Goal: Information Seeking & Learning: Learn about a topic

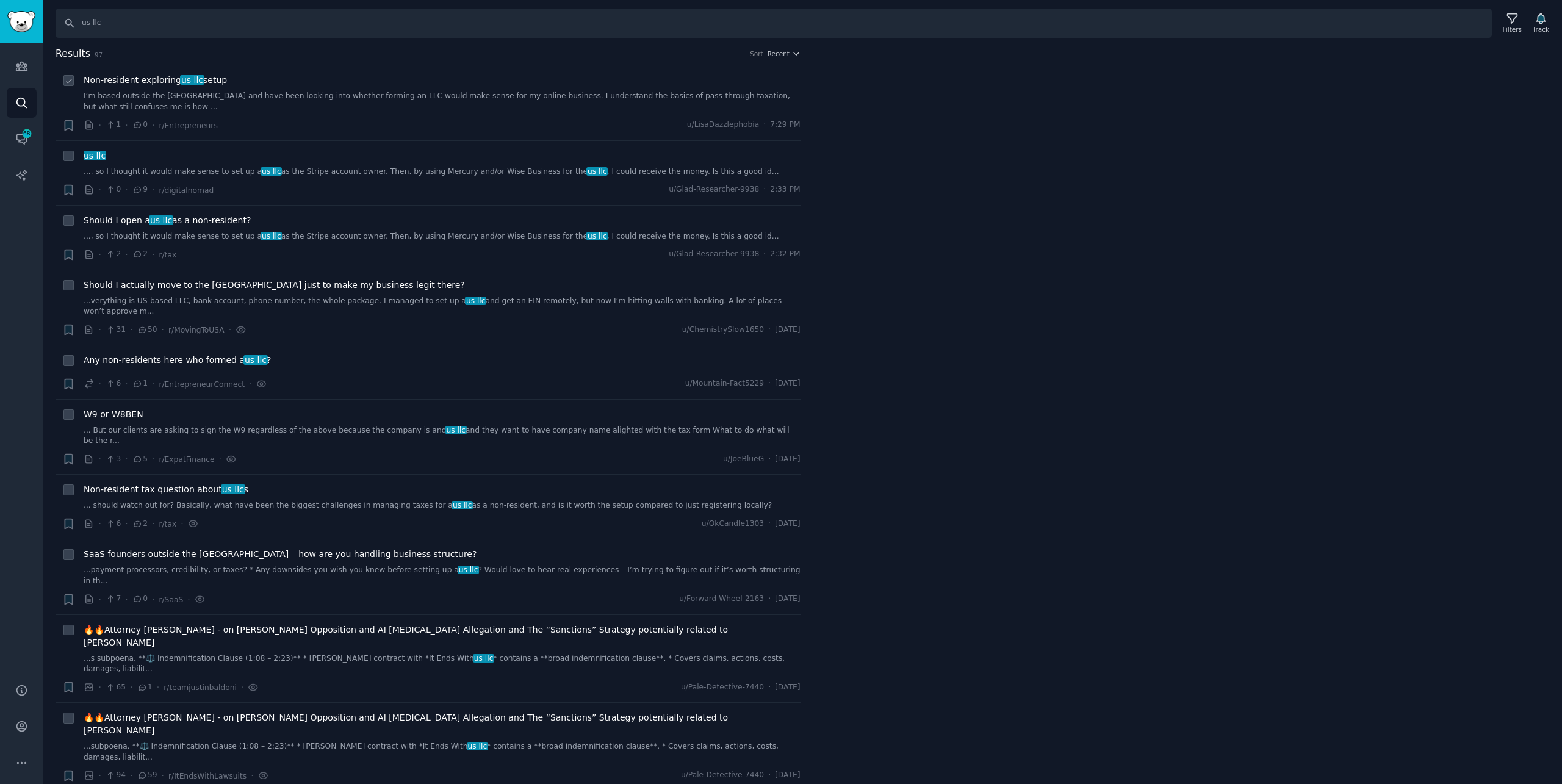
click at [313, 96] on link "I’m based outside the [GEOGRAPHIC_DATA] and have been looking into whether form…" at bounding box center [442, 102] width 717 height 21
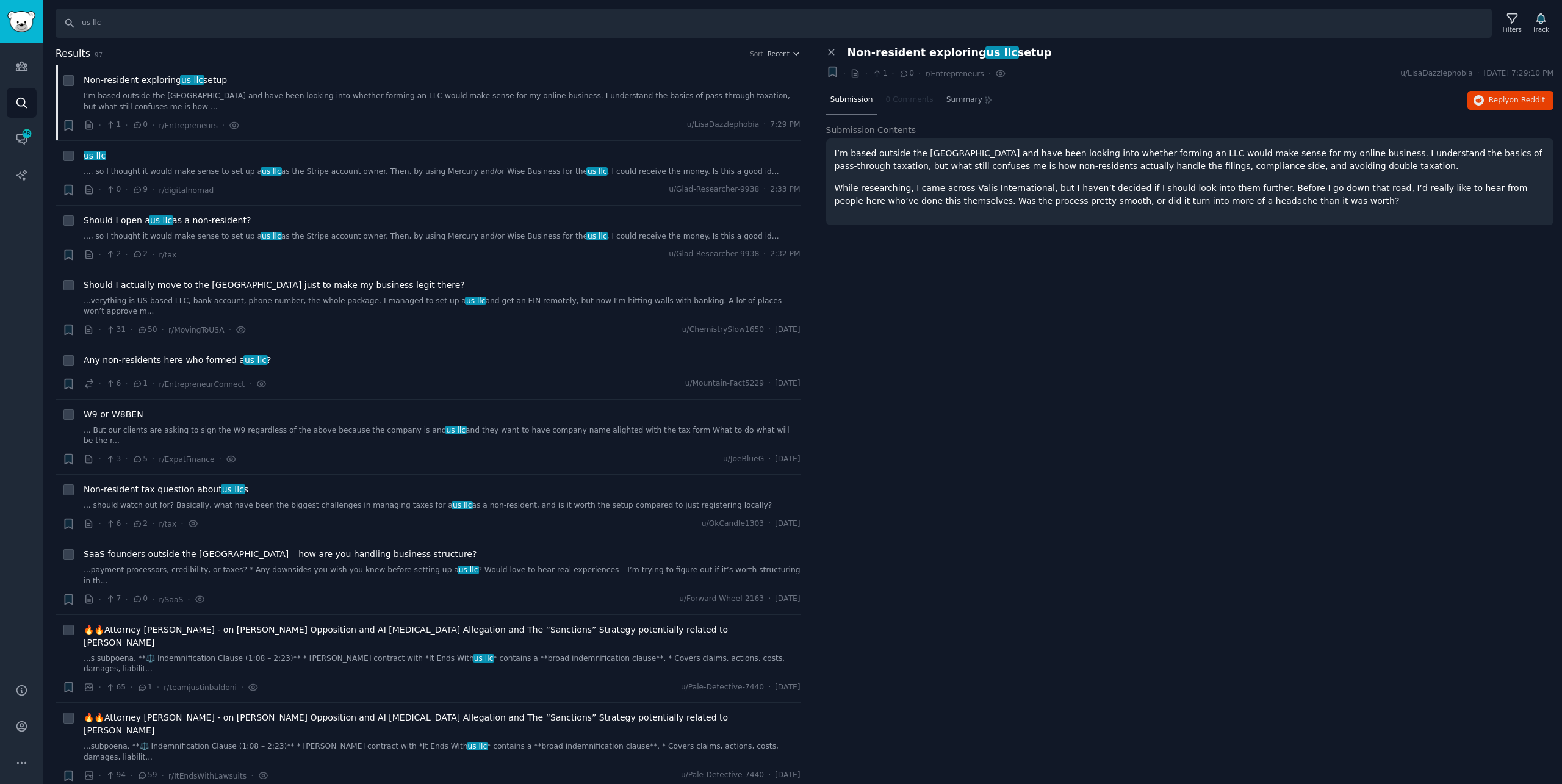
click at [648, 38] on div "Search us llc Filters Track Results 97 Sort Recent + Non-resident exploring us …" at bounding box center [803, 392] width 1520 height 784
click at [649, 29] on input "us llc" at bounding box center [774, 23] width 1436 height 29
type input "llc"
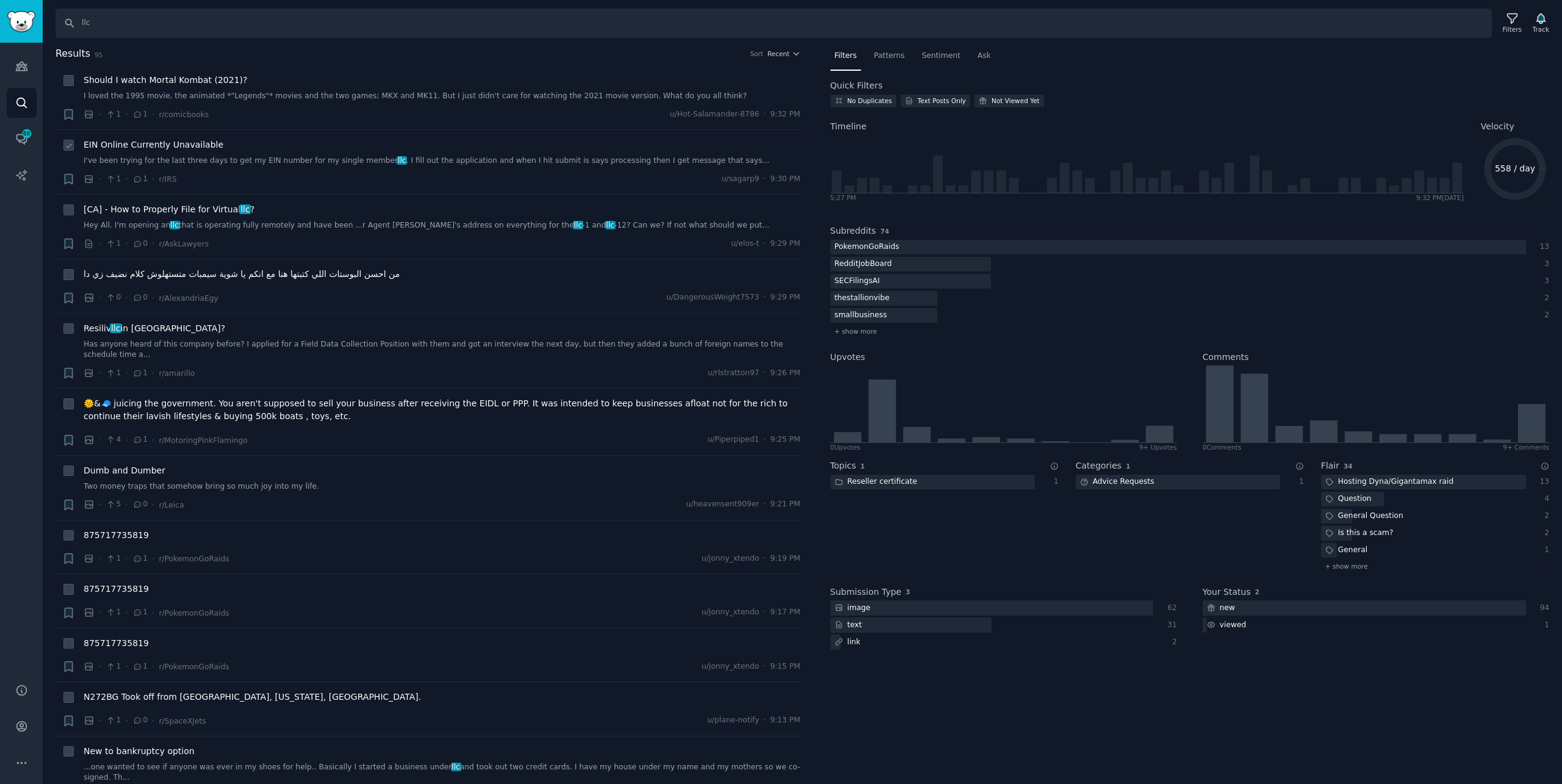
click at [384, 161] on link "I've been trying for the last three days to get my EIN number for my single mem…" at bounding box center [442, 161] width 717 height 11
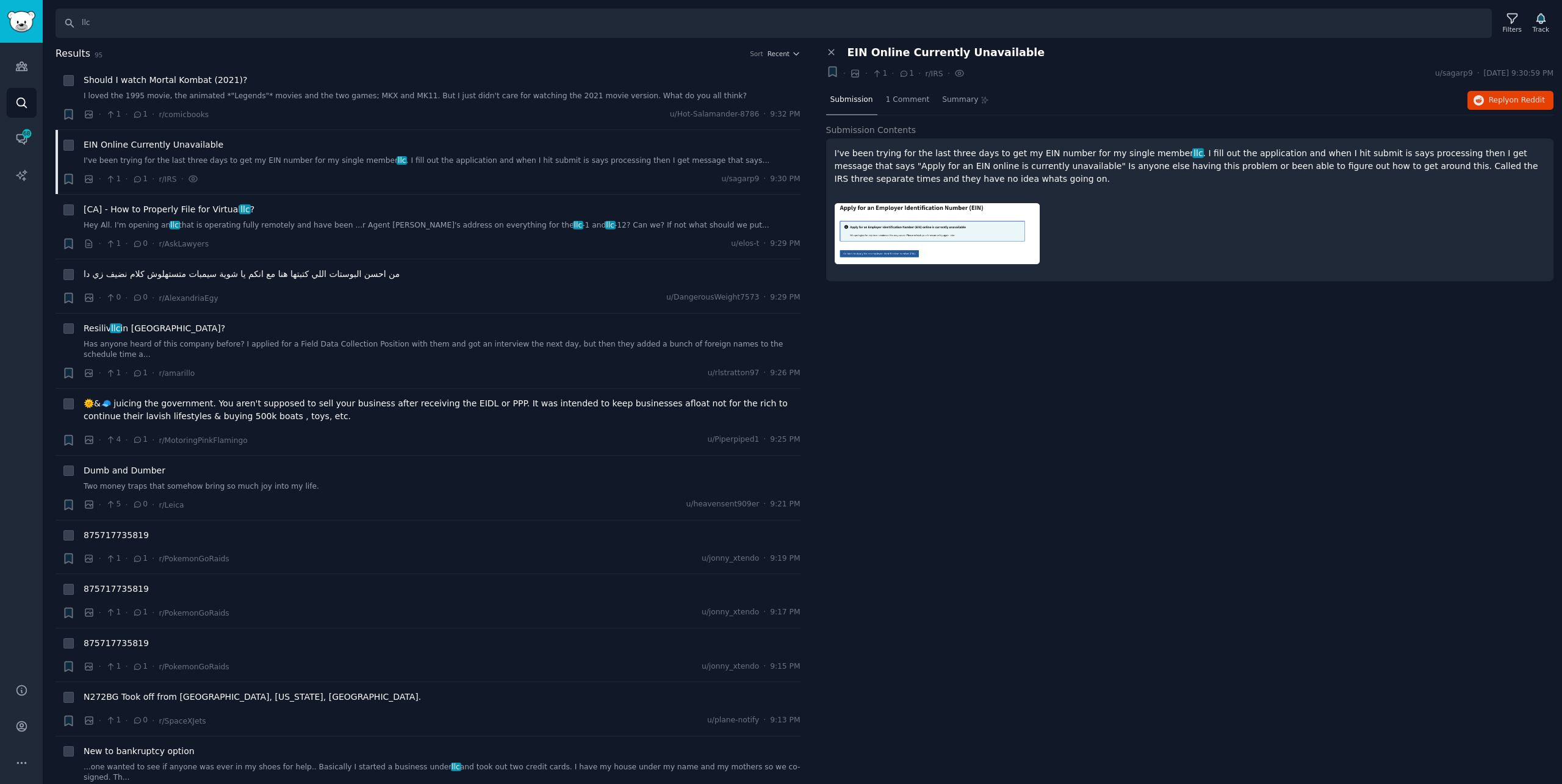
click at [914, 229] on img at bounding box center [937, 233] width 205 height 60
click at [462, 220] on div "[CA] - How to Properly File for Virtual llc ? Hey All. I'm opening an llc that …" at bounding box center [442, 217] width 717 height 28
click at [367, 352] on div "Resiliv llc in [GEOGRAPHIC_DATA]? Has anyone heard of this company before? I ap…" at bounding box center [442, 351] width 717 height 58
click at [303, 470] on div "Dumb and Dumber Two money traps that somehow bring so much joy into my life." at bounding box center [442, 478] width 717 height 28
click at [292, 481] on link "Two money traps that somehow bring so much joy into my life." at bounding box center [442, 487] width 717 height 11
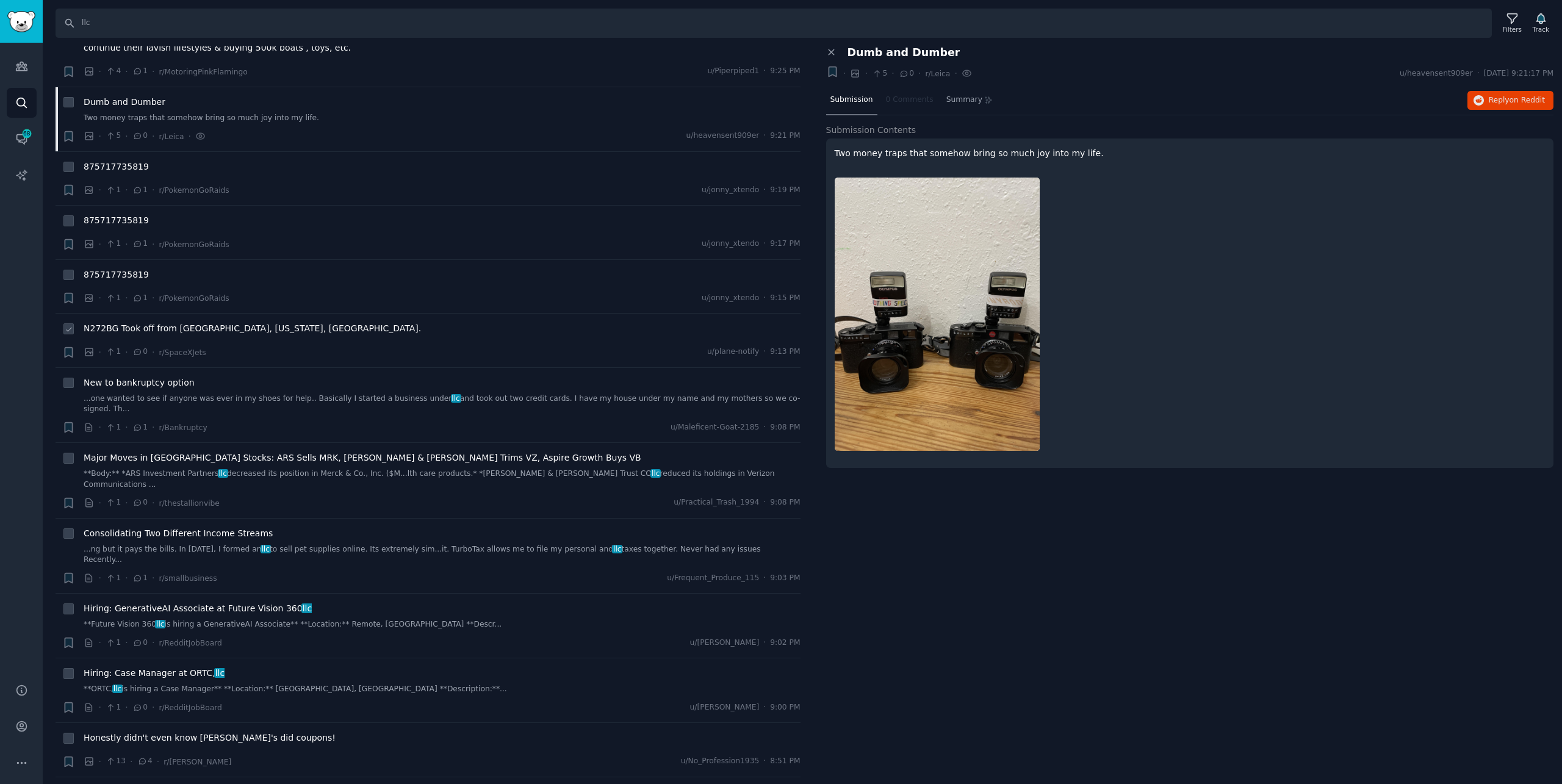
scroll to position [427, 0]
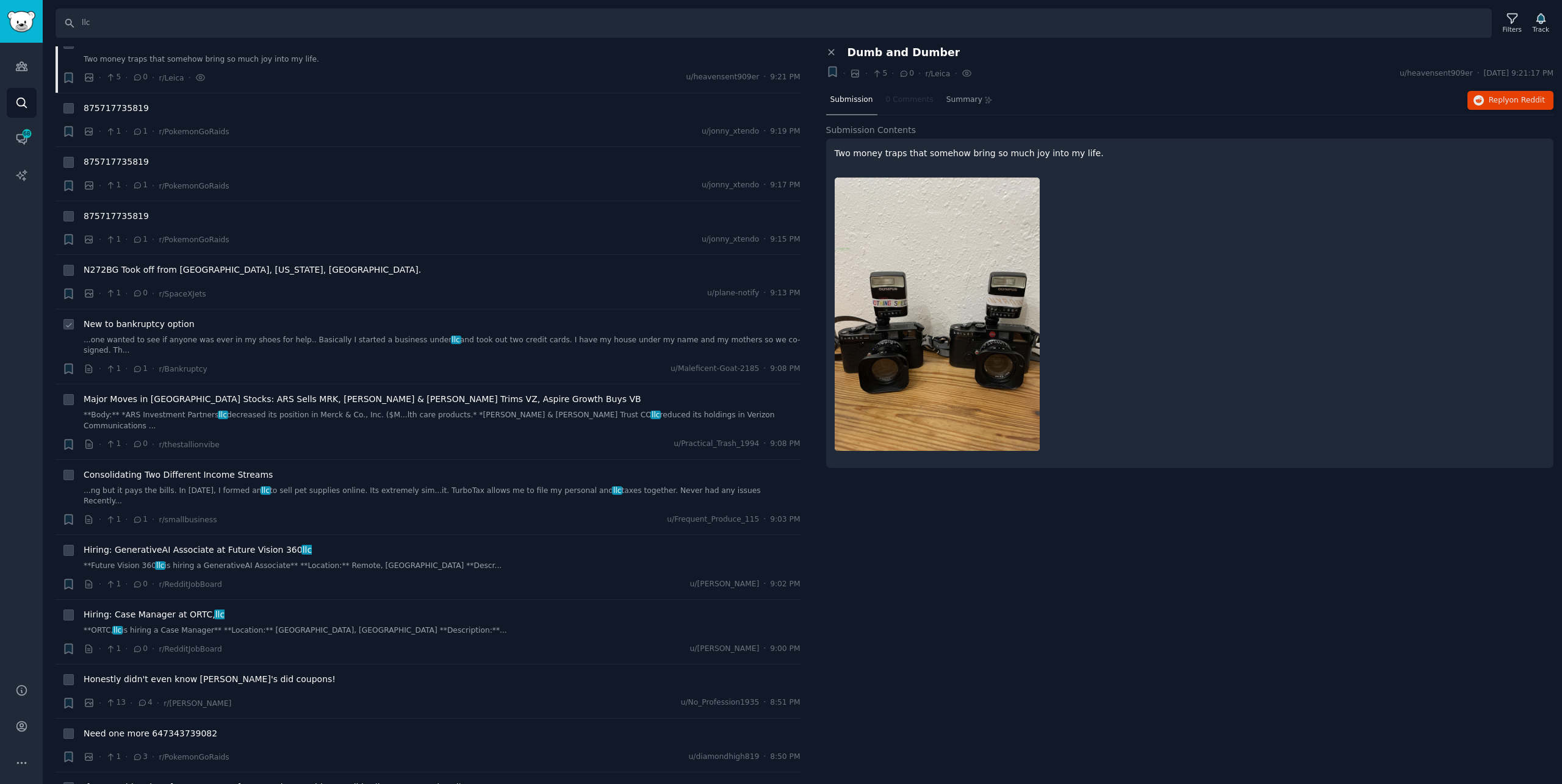
click at [282, 323] on div "New to bankruptcy option ...one wanted to see if anyone was ever in my shoes fo…" at bounding box center [442, 337] width 717 height 39
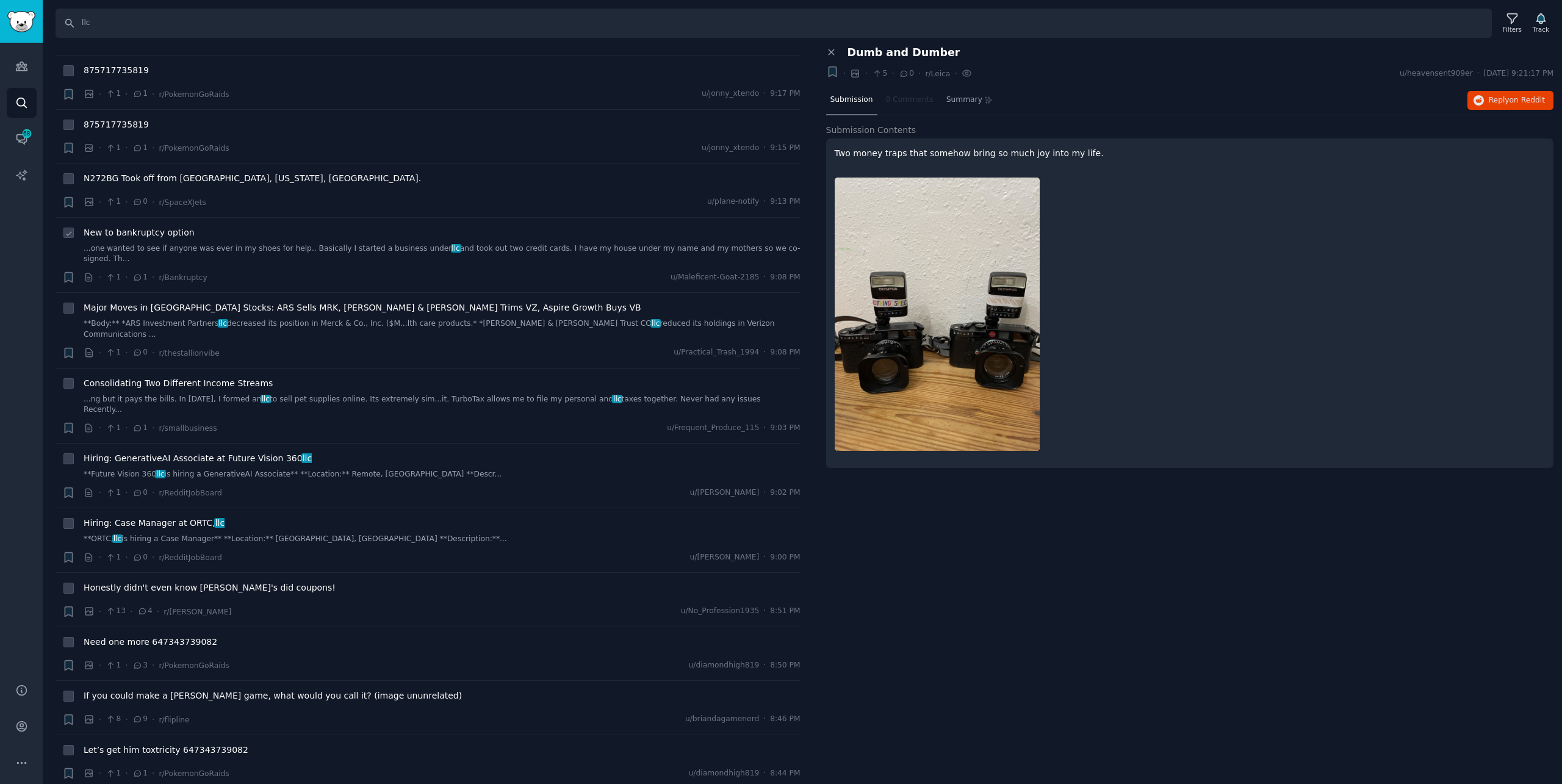
scroll to position [732, 0]
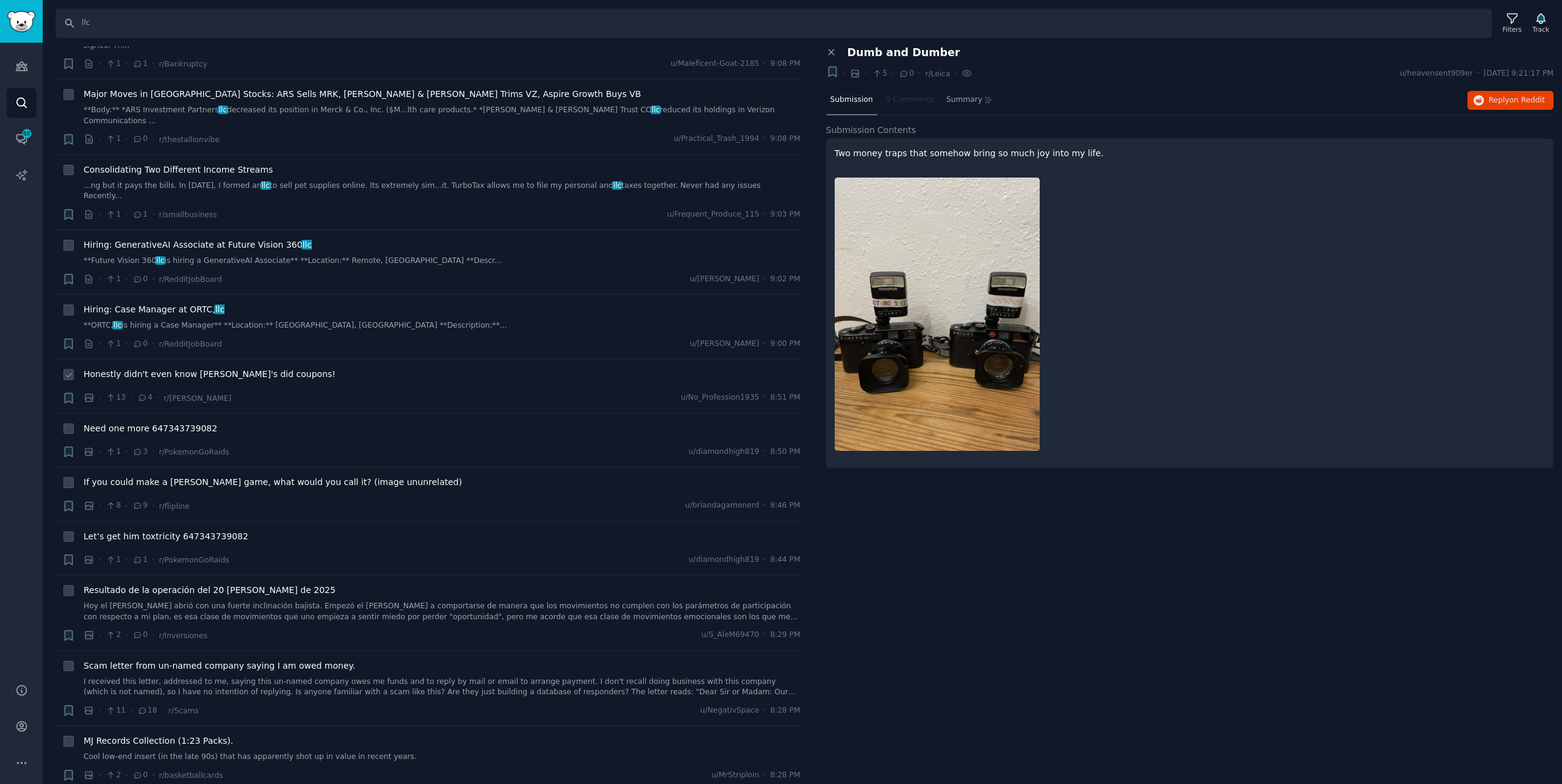
click at [255, 368] on span "Honestly didn't even know [PERSON_NAME]'s did coupons!" at bounding box center [209, 374] width 252 height 13
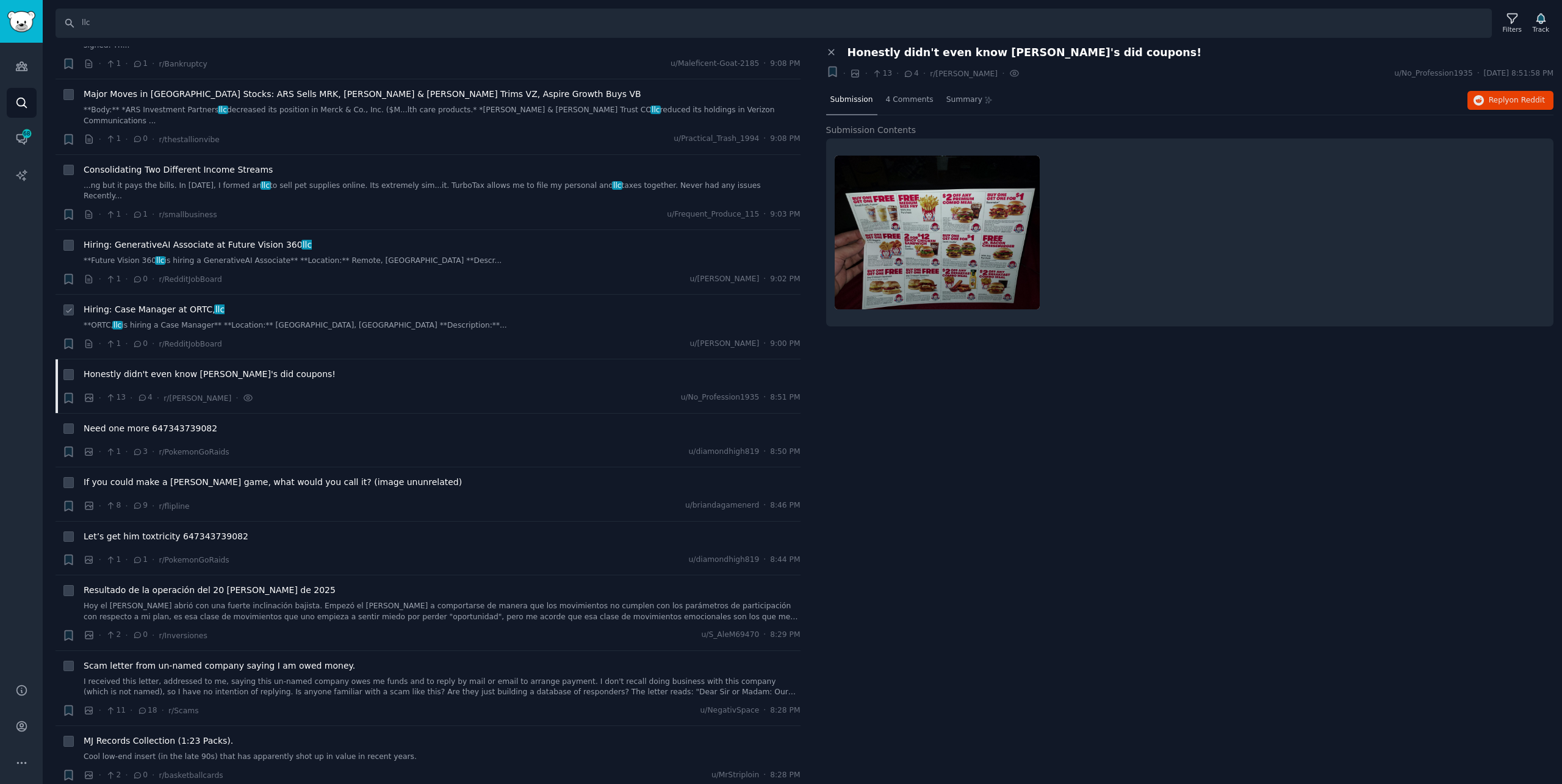
click at [255, 303] on div "Hiring: Case Manager at ORTC, llc **ORTC, llc is hiring a Case Manager** **Loca…" at bounding box center [442, 317] width 717 height 28
click at [252, 320] on link "**ORTC, llc is hiring a Case Manager** **Location:** [GEOGRAPHIC_DATA], [GEOGRA…" at bounding box center [442, 326] width 717 height 11
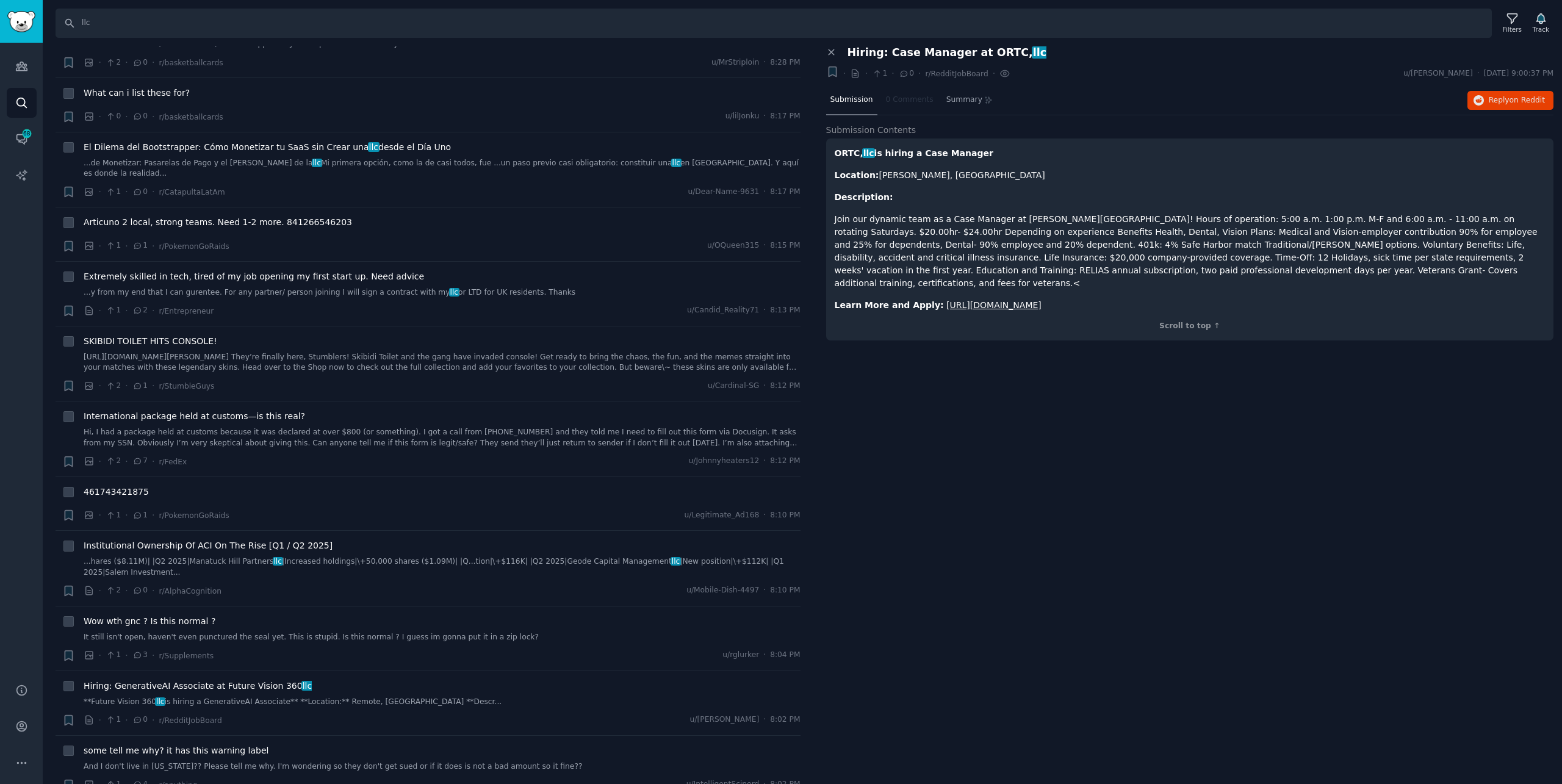
scroll to position [1464, 0]
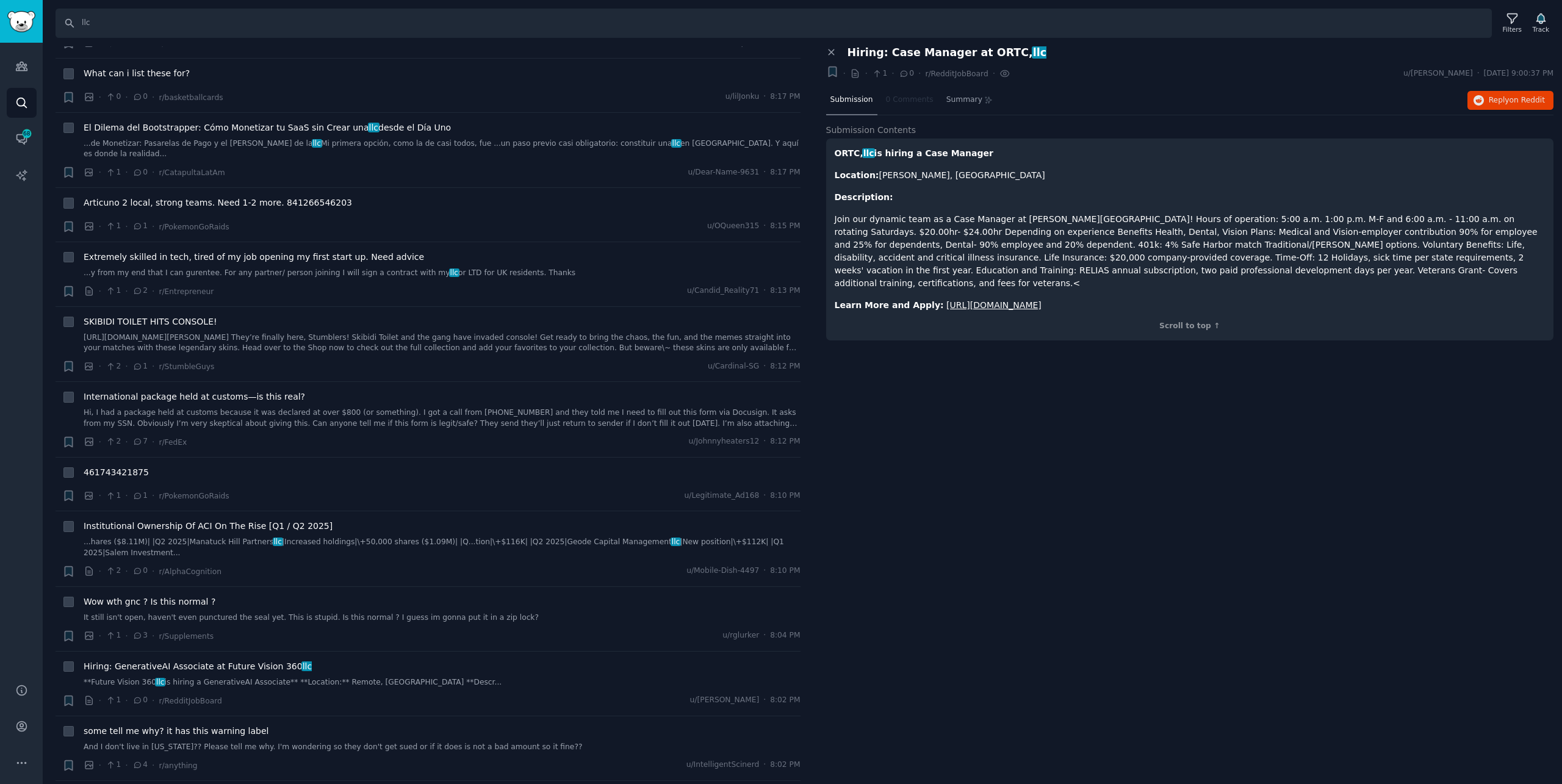
drag, startPoint x: 1206, startPoint y: 528, endPoint x: 1200, endPoint y: 529, distance: 6.1
click at [1206, 528] on div "Close panel Hiring: Case Manager at ORTC, llc + · · 1 · 0 · r/RedditJobBoard · …" at bounding box center [1190, 415] width 745 height 738
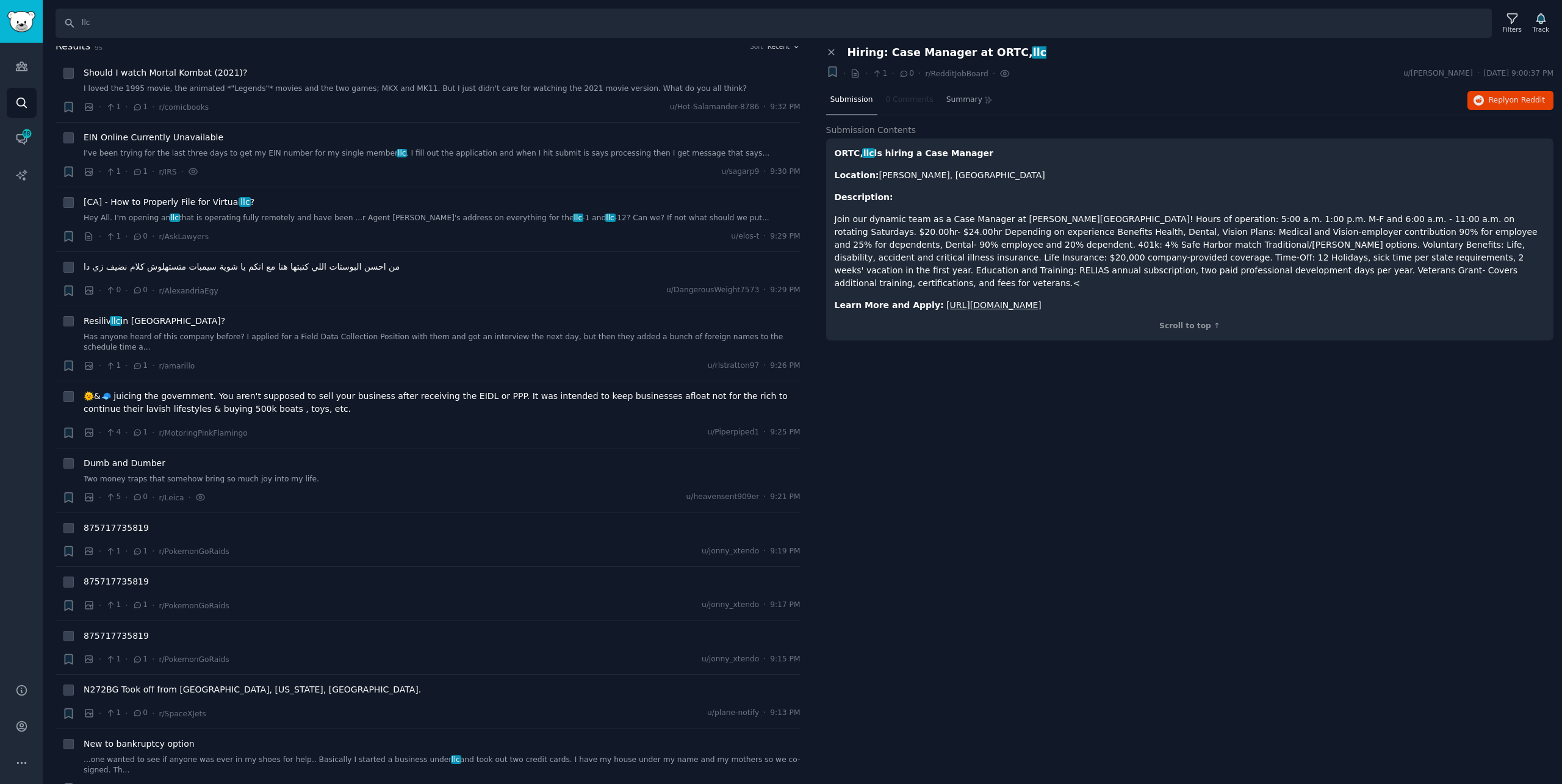
scroll to position [0, 0]
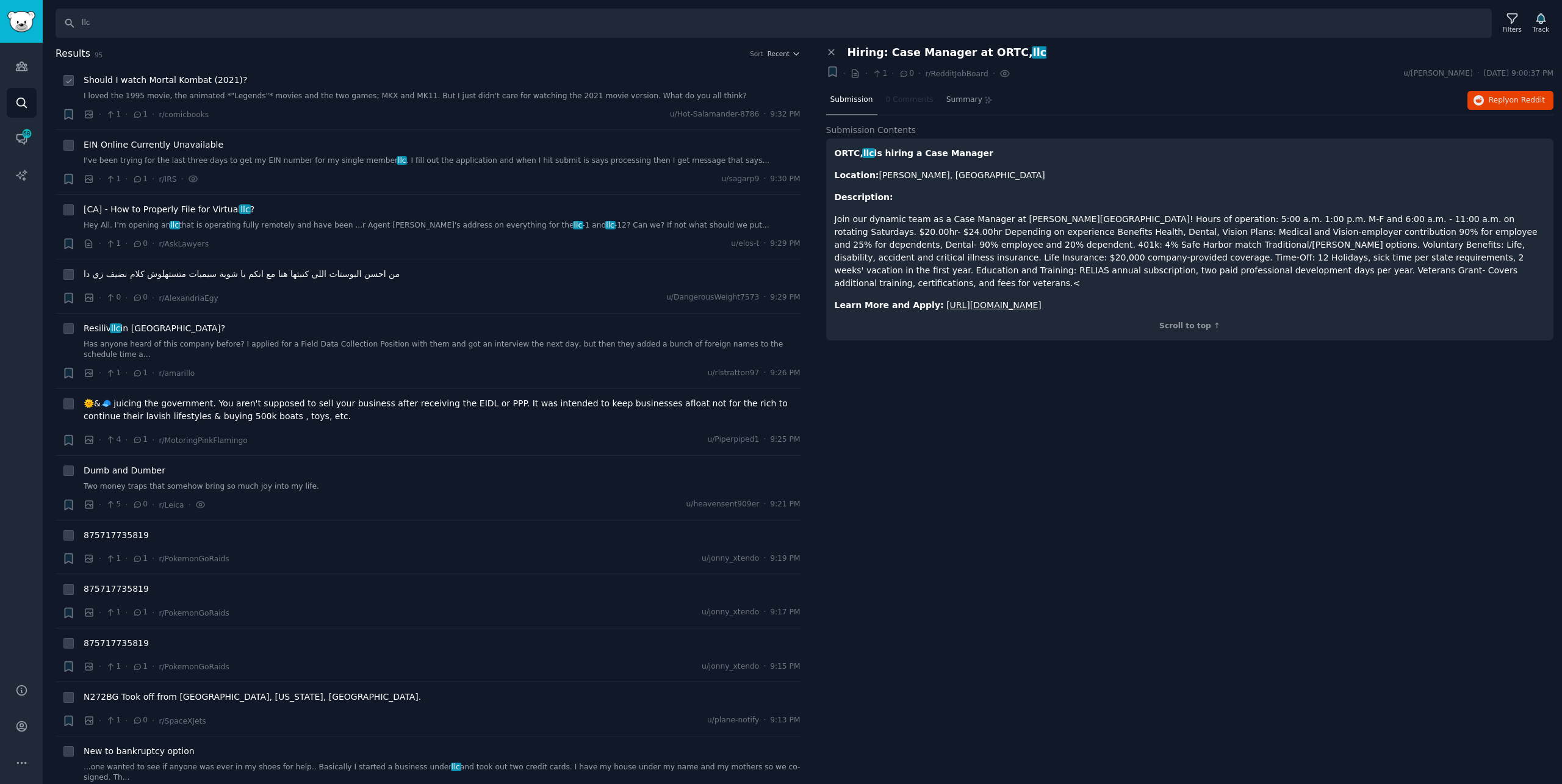
click at [542, 88] on div "Should I watch Mortal Kombat (2021)? I loved the 1995 movie, the animated *"Leg…" at bounding box center [442, 88] width 717 height 28
click at [544, 96] on link "I loved the 1995 movie, the animated *"Legends"* movies and the two games; MKX …" at bounding box center [442, 97] width 717 height 11
